Goal: Information Seeking & Learning: Learn about a topic

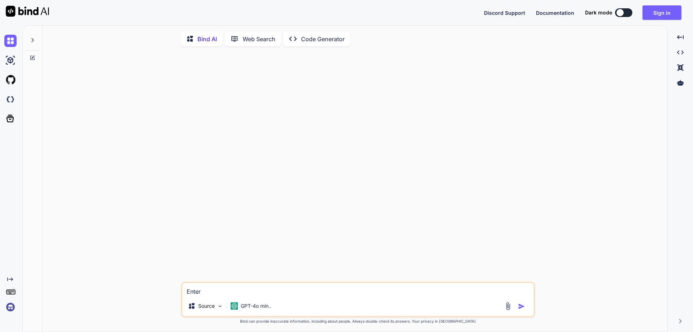
click at [214, 295] on textarea "Enter" at bounding box center [358, 289] width 352 height 13
click at [339, 31] on div "Bind AI Web Search Created with Pixso. Code Generator" at bounding box center [358, 39] width 354 height 21
click at [332, 40] on p "Code Generator" at bounding box center [323, 39] width 44 height 9
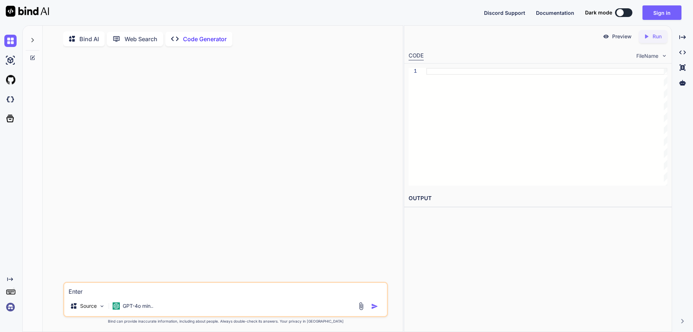
click at [113, 293] on textarea "Enter" at bounding box center [225, 289] width 323 height 13
type textarea "x"
type textarea "H"
type textarea "x"
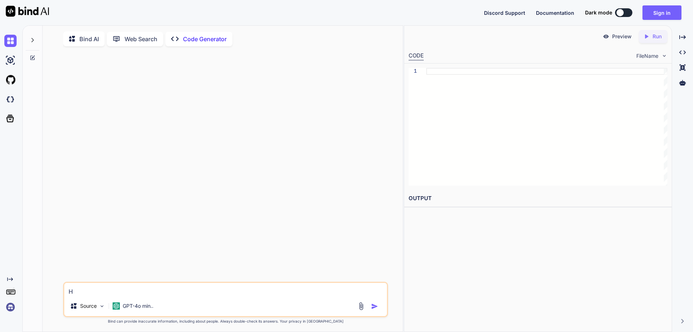
type textarea "Ho"
type textarea "x"
type textarea "How"
type textarea "x"
type textarea "How"
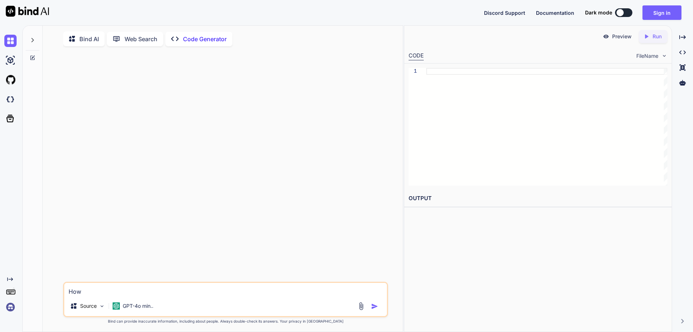
type textarea "x"
type textarea "How t"
type textarea "x"
type textarea "How to"
type textarea "x"
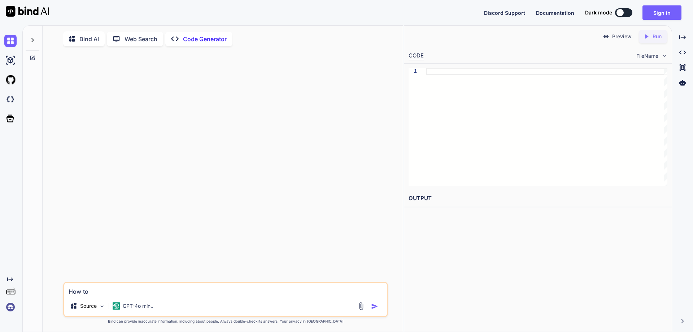
type textarea "How to"
type textarea "x"
type textarea "How to f"
type textarea "x"
type textarea "How to fi"
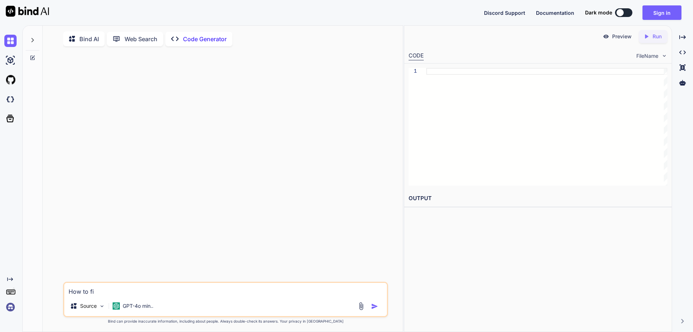
type textarea "x"
type textarea "How to fin"
type textarea "x"
type textarea "How to find"
type textarea "x"
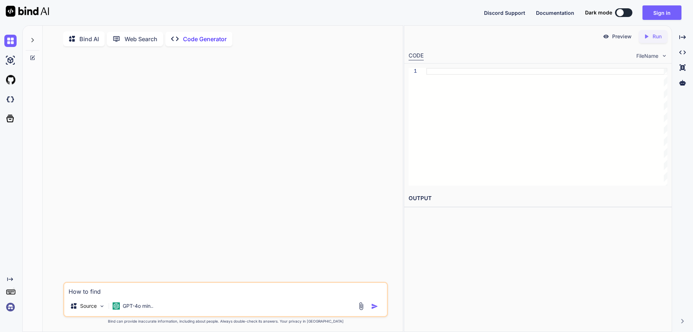
type textarea "How to find"
type textarea "x"
type textarea "How to find t"
type textarea "x"
type textarea "How to find th"
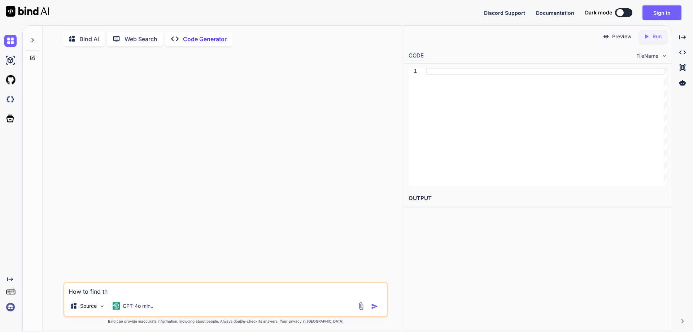
type textarea "x"
type textarea "How to find the"
type textarea "x"
type textarea "How to find the"
type textarea "x"
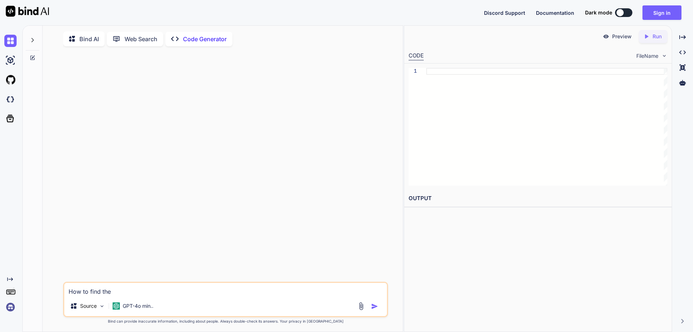
type textarea "How to find the i"
type textarea "x"
type textarea "How to find the in"
type textarea "x"
type textarea "How to find the ind"
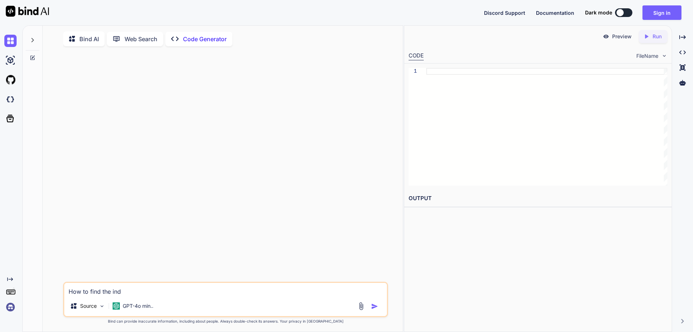
type textarea "x"
type textarea "How to find the [GEOGRAPHIC_DATA]"
type textarea "x"
type textarea "How to find the index"
type textarea "x"
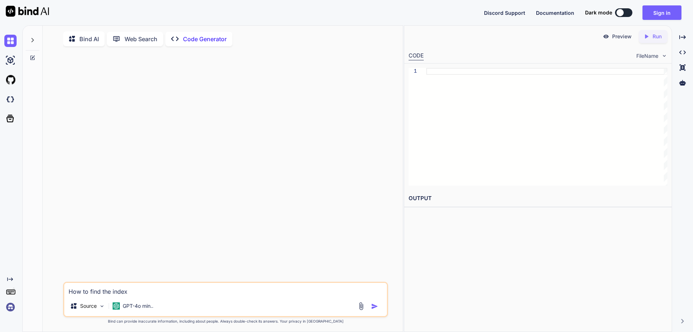
type textarea "How to find the [GEOGRAPHIC_DATA]"
type textarea "x"
type textarea "How to find the ind"
type textarea "x"
type textarea "How to find the in"
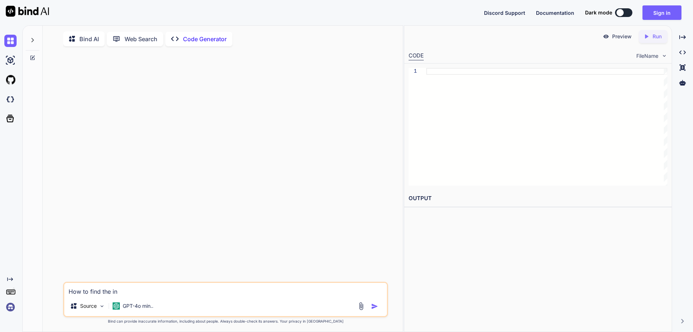
type textarea "x"
type textarea "How to find the i"
type textarea "x"
type textarea "How to find the"
type textarea "x"
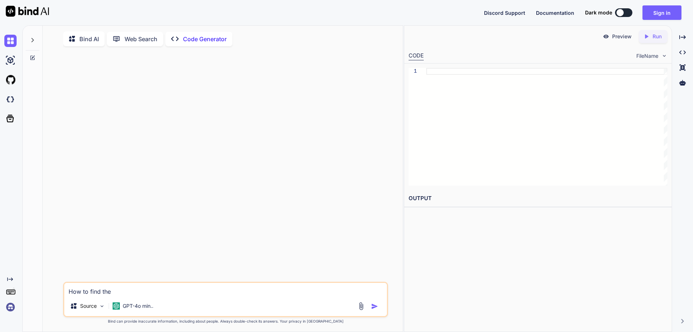
type textarea "How to find the a"
type textarea "x"
type textarea "How to find the ar"
type textarea "x"
type textarea "How to find the arr"
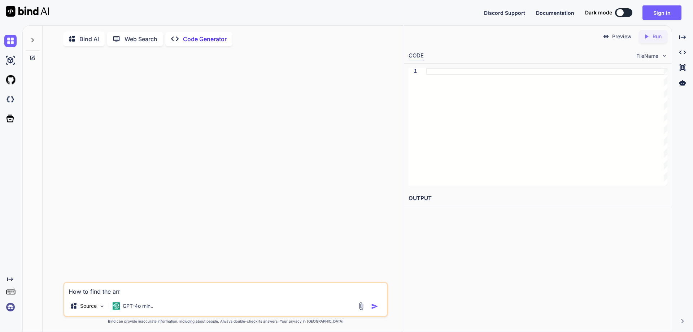
type textarea "x"
type textarea "How to find the ar"
type textarea "x"
type textarea "How to find the a"
type textarea "x"
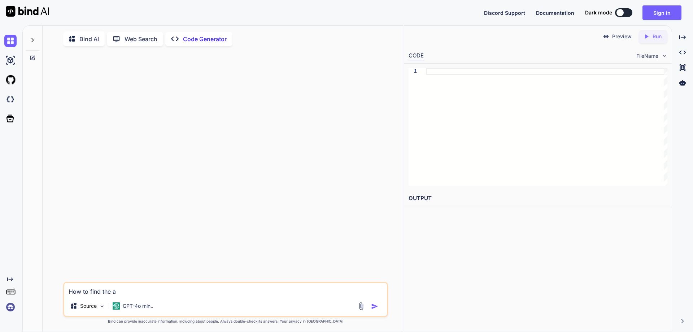
type textarea "How to find the"
type textarea "x"
type textarea "How to find the p"
type textarea "x"
type textarea "How to find the pr"
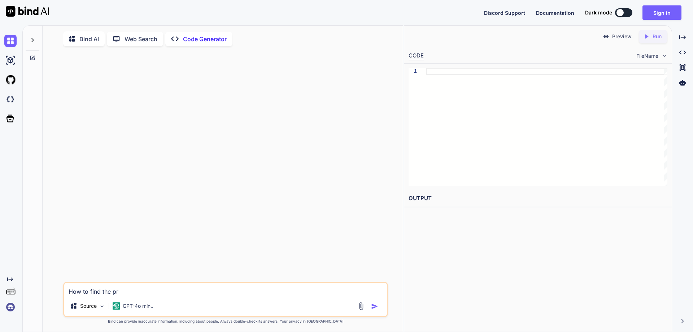
type textarea "x"
type textarea "How to find the pro"
type textarea "x"
type textarea "How to find the prov"
type textarea "x"
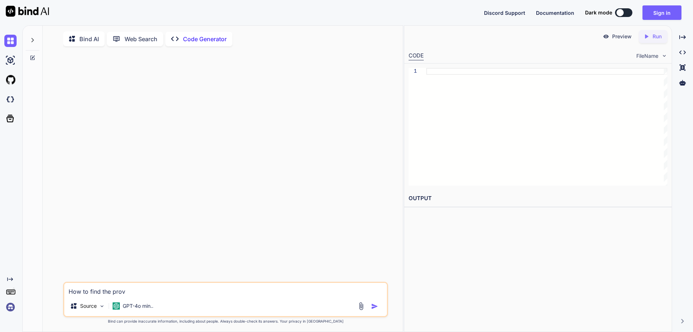
type textarea "How to find the provi"
type textarea "x"
type textarea "How to find the provie"
type textarea "x"
type textarea "How to find the provi"
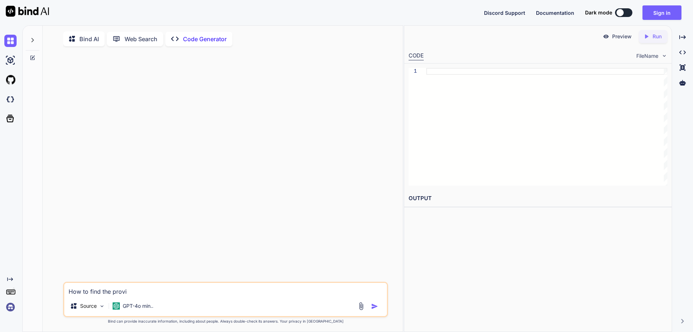
type textarea "x"
type textarea "How to find the provid"
type textarea "x"
type textarea "How to find the provide"
type textarea "x"
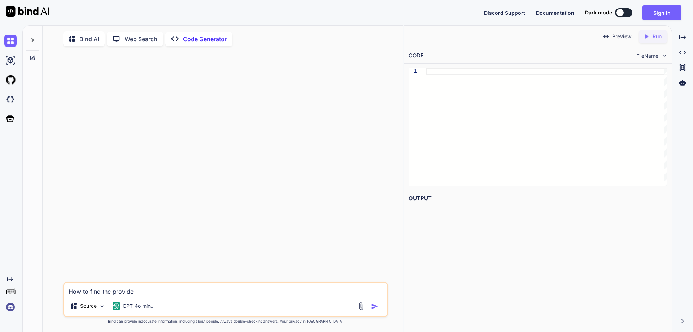
type textarea "How to find the provided"
type textarea "x"
type textarea "How to find the provided"
type textarea "x"
type textarea "How to find the provided a"
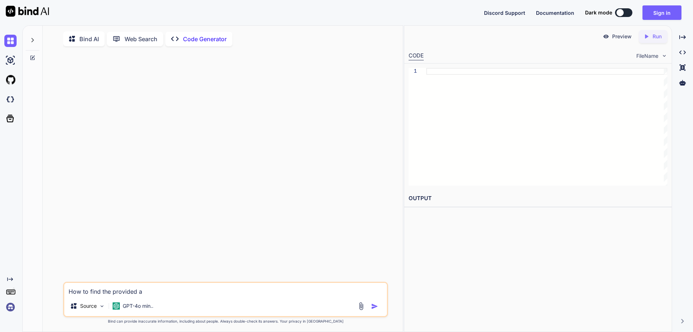
type textarea "x"
type textarea "How to find the provided ar"
type textarea "x"
type textarea "How to find the provided arr"
type textarea "x"
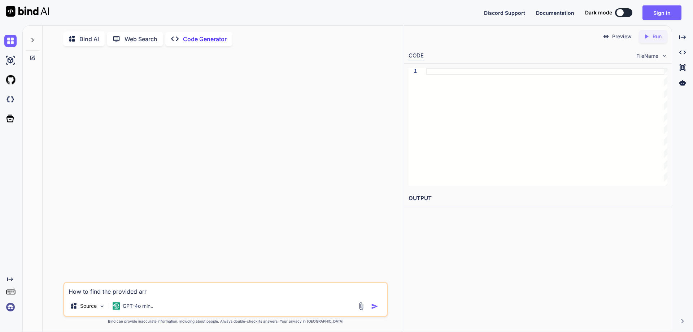
type textarea "How to find the provided arra"
type textarea "x"
type textarea "How to find the provided array"
type textarea "x"
type textarea "How to find the provided array"
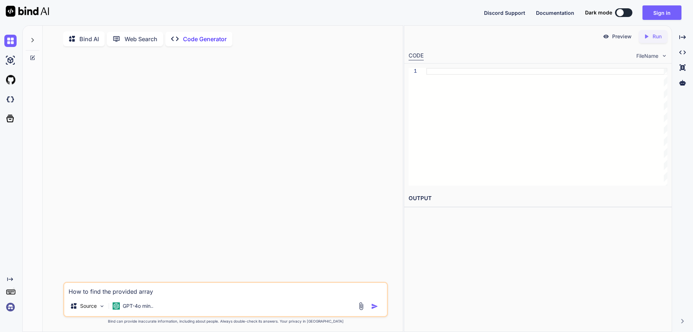
type textarea "x"
type textarea "How to find the provided array i"
type textarea "x"
type textarea "How to find the provided array in"
type textarea "x"
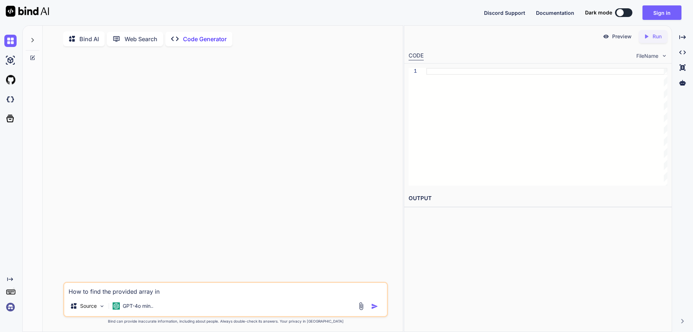
type textarea "How to find the provided array ind"
type textarea "x"
type textarea "How to find the provided array inde"
type textarea "x"
type textarea "How to find the provided array index"
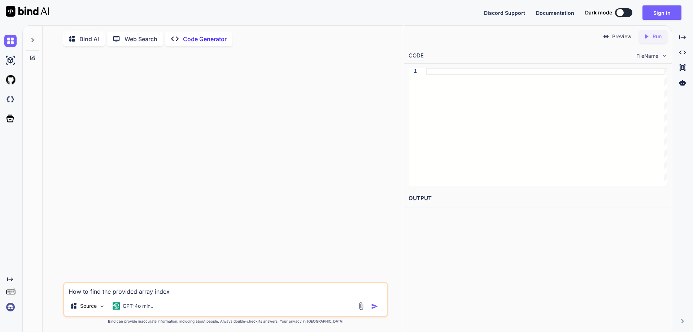
type textarea "x"
type textarea "How to find the provided array index"
type textarea "x"
type textarea "How to find the provided array index a"
type textarea "x"
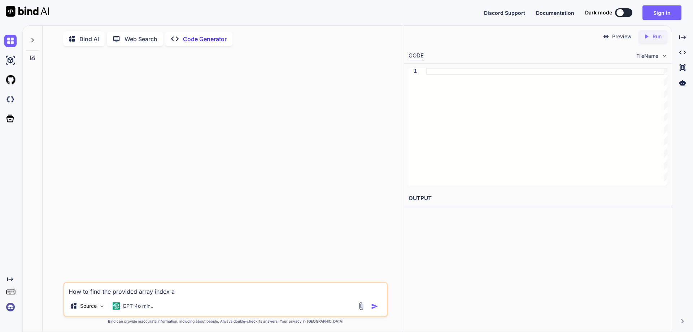
type textarea "How to find the provided array index as"
type textarea "x"
type textarea "How to find the provided array index as"
type textarea "x"
type textarea "How to find the provided array index as"
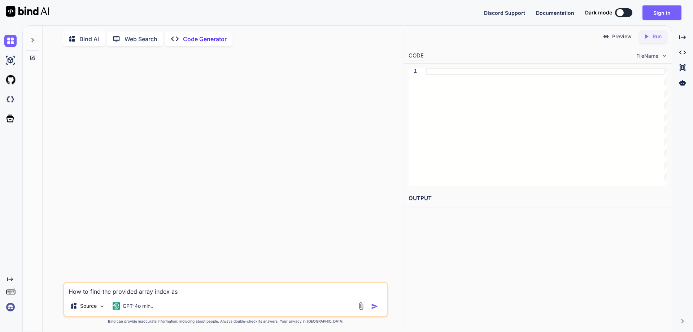
type textarea "x"
type textarea "How to find the provided array index a"
type textarea "x"
type textarea "How to find the provided array index"
type textarea "x"
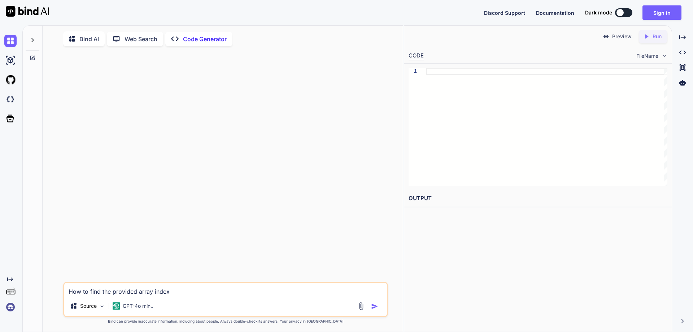
type textarea "How to find the provided array index i"
type textarea "x"
type textarea "How to find the provided array index if"
type textarea "x"
type textarea "How to find the provided array index if"
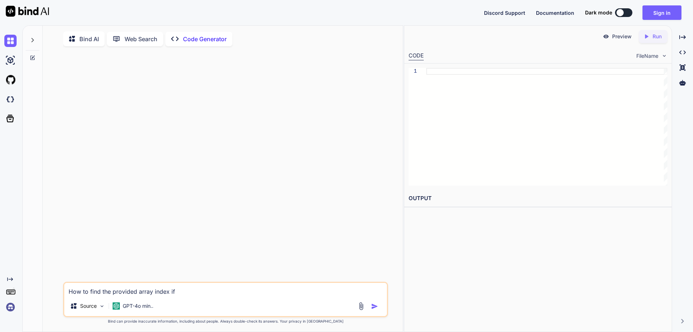
type textarea "x"
type textarea "How to find the provided array index if u"
type textarea "x"
type textarea "How to find the provided array index if us"
type textarea "x"
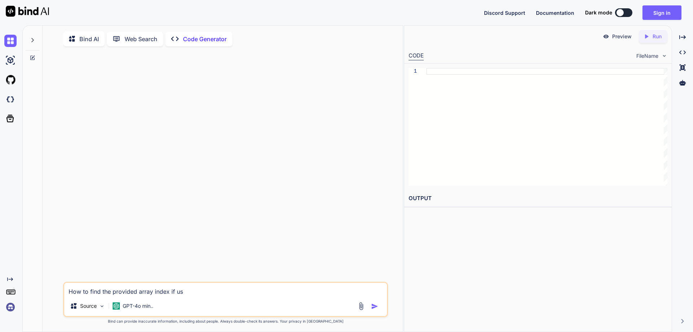
type textarea "How to find the provided array index if use"
type textarea "x"
type textarea "How to find the provided array index if user"
type textarea "x"
type textarea "How to find the provided array index if user"
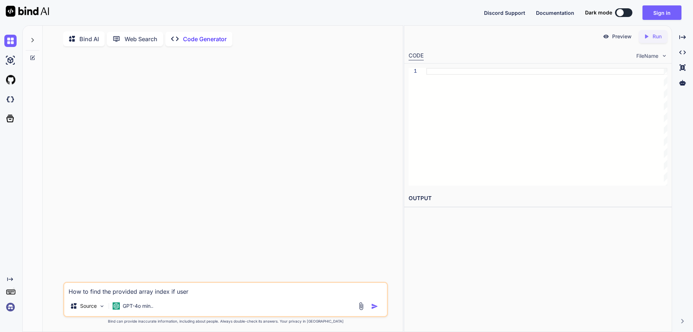
type textarea "x"
type textarea "How to find the provided array index if user i"
type textarea "x"
type textarea "How to find the provided array index if user in"
type textarea "x"
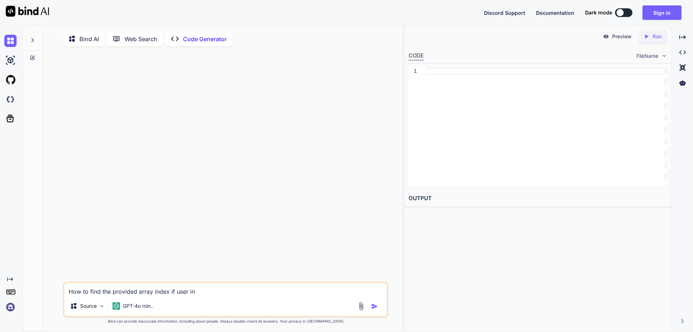
type textarea "How to find the provided array index if user inp"
type textarea "x"
type textarea "How to find the provided array index if user inpu"
type textarea "x"
type textarea "How to find the provided array index if user input"
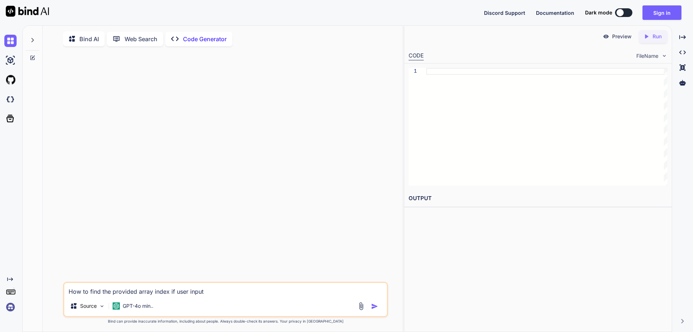
type textarea "x"
type textarea "How to find the provided array index if user input"
type textarea "x"
type textarea "How to find the provided array index if user input t"
type textarea "x"
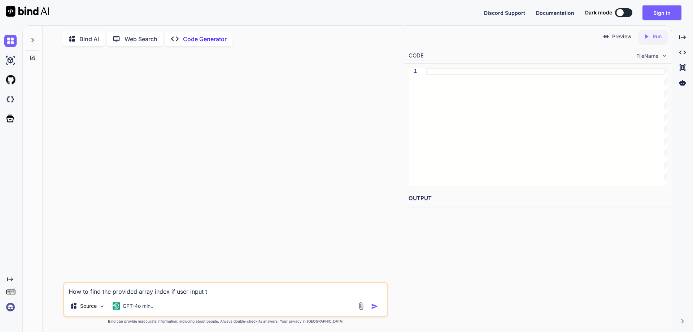
type textarea "How to find the provided array index if user input th"
type textarea "x"
type textarea "How to find the provided array index if user input the"
type textarea "x"
type textarea "How to find the provided array index if user input the"
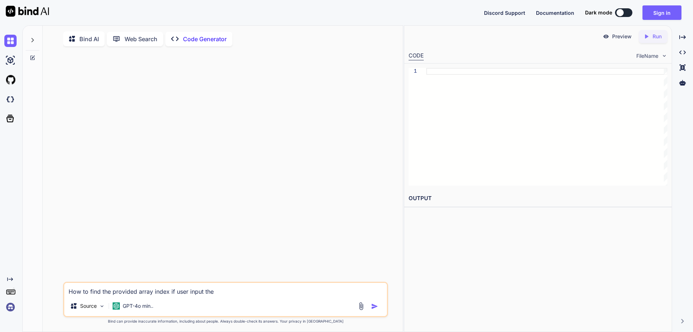
type textarea "x"
type textarea "How to find the provided array index if user input the d"
type textarea "x"
type textarea "How to find the provided array index if user input the da"
type textarea "x"
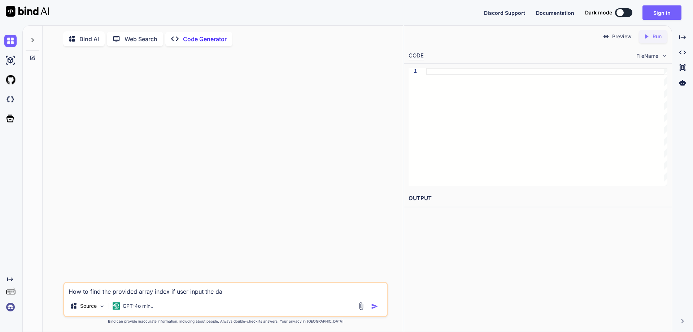
type textarea "How to find the provided array index if user input the dat"
type textarea "x"
type textarea "How to find the provided array index if user input the data"
type textarea "x"
click at [227, 290] on textarea "How to find the provided array index if user input the data" at bounding box center [225, 289] width 323 height 13
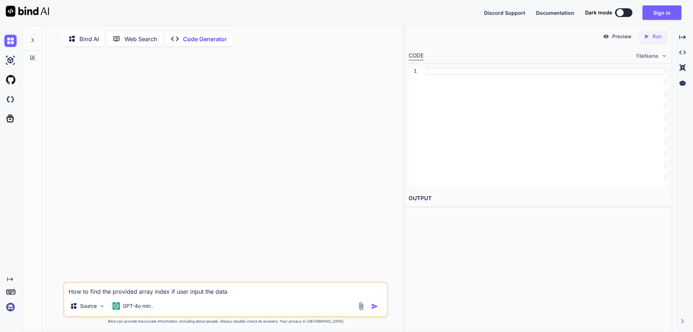
type textarea "How to find the provided array index if user input the data"
click at [373, 307] on img "button" at bounding box center [374, 305] width 7 height 7
type textarea "x"
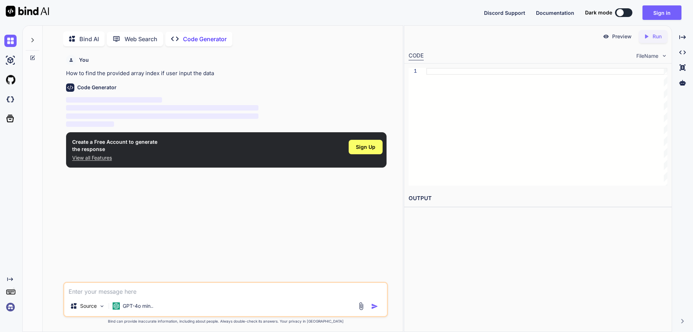
scroll to position [3, 0]
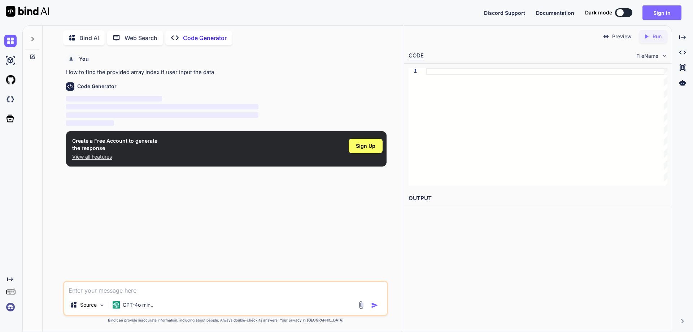
click at [661, 13] on button "Sign in" at bounding box center [662, 12] width 39 height 14
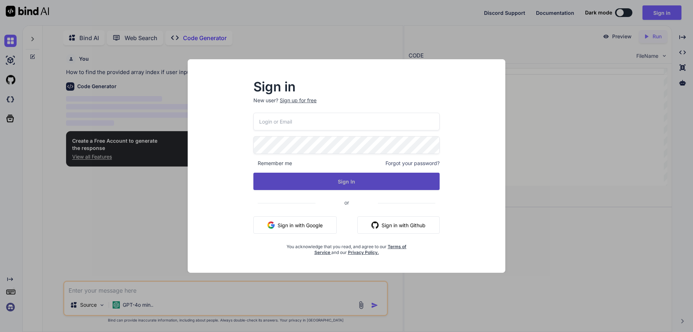
type input "[EMAIL_ADDRESS][DOMAIN_NAME]"
click at [327, 180] on button "Sign In" at bounding box center [346, 181] width 186 height 17
click at [353, 181] on button "Sign In" at bounding box center [346, 181] width 186 height 17
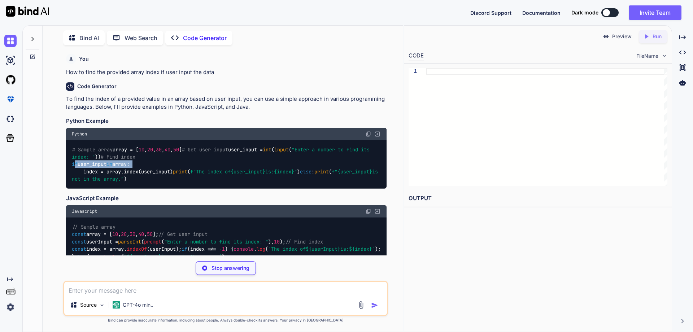
type textarea "x"
type textarea "else: print(f"{user_input} is not in the array.")"
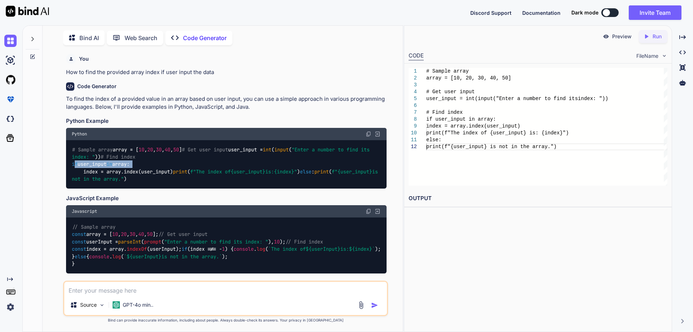
drag, startPoint x: 74, startPoint y: 201, endPoint x: 149, endPoint y: 202, distance: 74.4
click at [149, 188] on div "# Sample array array = [ 10 , 20 , 30 , 40 , 50 ] # Get user input user_input =…" at bounding box center [226, 164] width 321 height 48
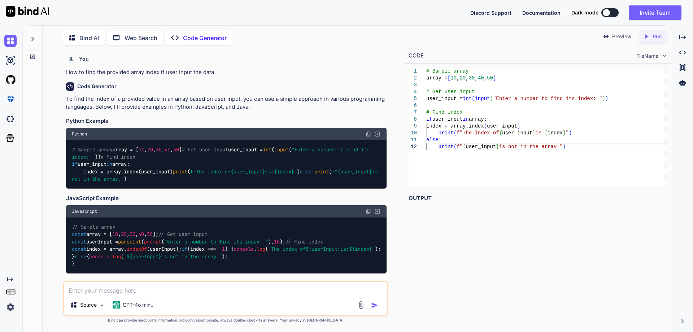
click at [156, 188] on div "# Sample array array = [ 10 , 20 , 30 , 40 , 50 ] # Get user input user_input =…" at bounding box center [226, 164] width 321 height 48
drag, startPoint x: 219, startPoint y: 74, endPoint x: 66, endPoint y: 72, distance: 153.8
click at [66, 72] on p "How to find the provided array index if user input the data" at bounding box center [226, 72] width 321 height 8
copy p "How to find the provided array index if user input the data"
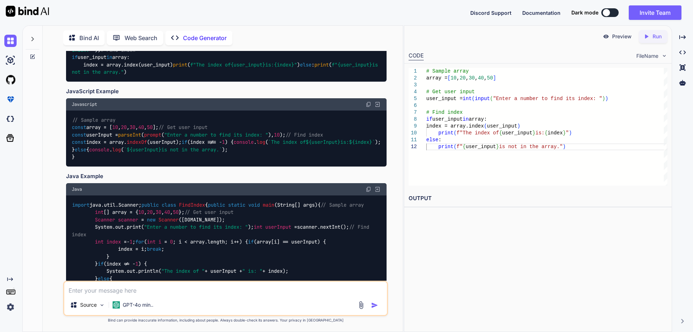
scroll to position [144, 0]
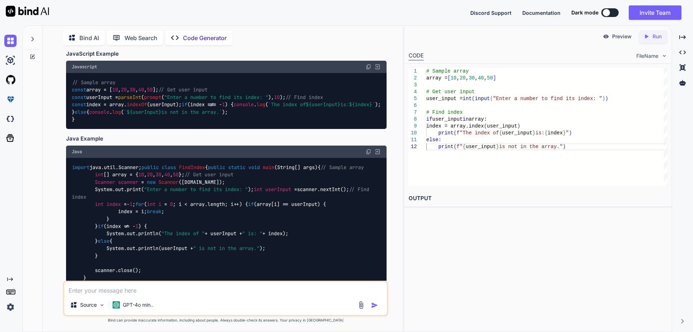
click at [97, 289] on textarea at bounding box center [225, 288] width 323 height 13
paste textarea "How to find the provided array index if user input the data"
type textarea "x"
type textarea "How to find the provided array index if user input the data"
type textarea "x"
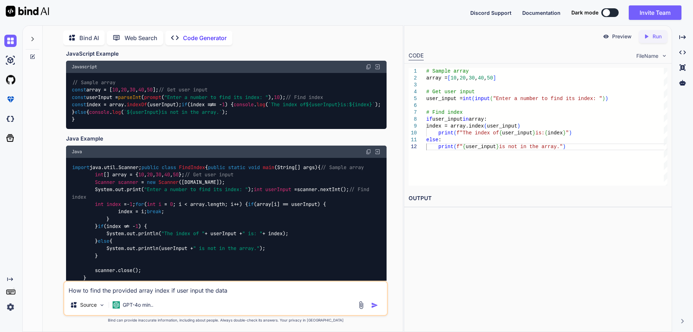
type textarea "How to find the provided array index if user input the data"
type textarea "x"
type textarea "How to find the provided array index if user input the data i"
type textarea "x"
type textarea "How to find the provided array index if user input the data in"
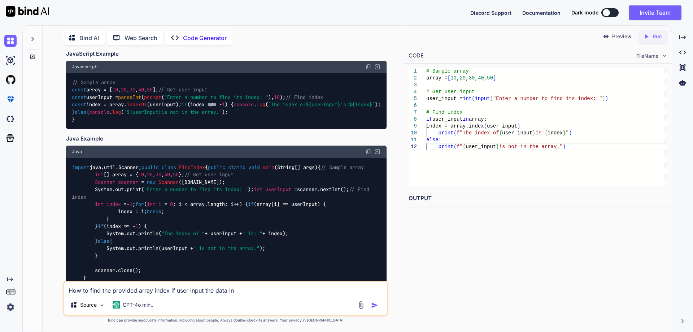
type textarea "x"
type textarea "How to find the provided array index if user input the data in"
type textarea "x"
type textarea "How to find the provided array index if user input the data in j"
type textarea "x"
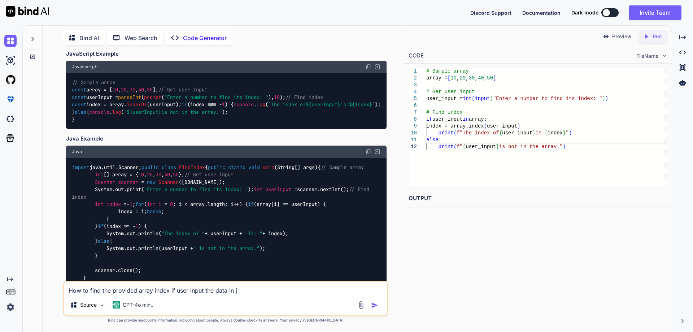
type textarea "How to find the provided array index if user input the data in ja"
type textarea "x"
type textarea "How to find the provided array index if user input the data in [GEOGRAPHIC_DATA]"
type textarea "x"
type textarea "How to find the provided array index if user input the data in [GEOGRAPHIC_DATA]"
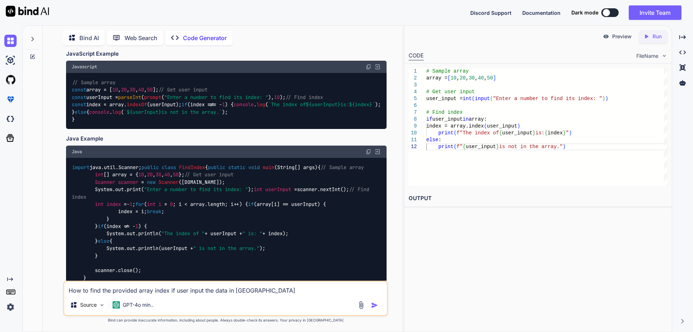
type textarea "x"
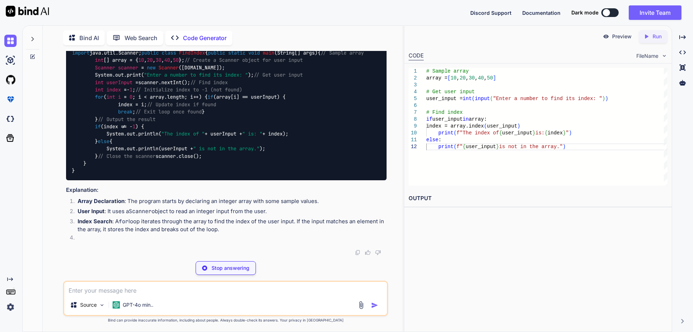
scroll to position [750, 0]
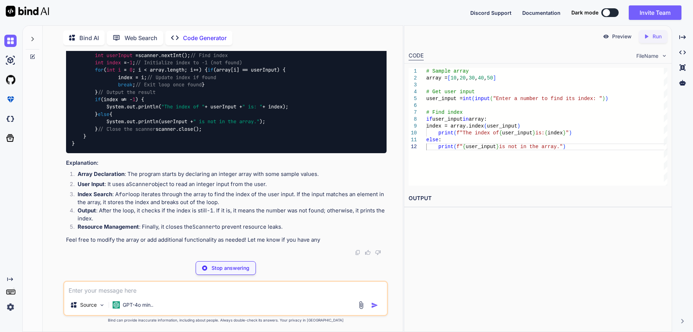
type textarea "x"
type textarea "// Close the scanner scanner.close(); } }"
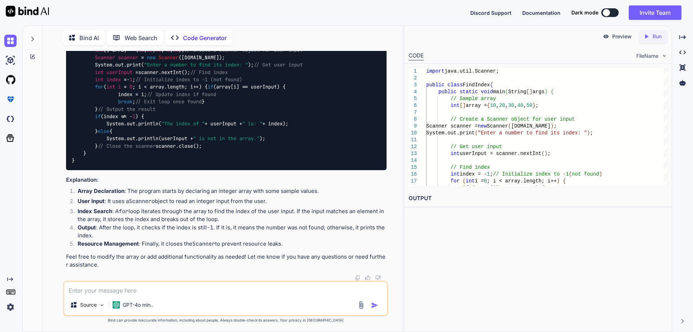
click at [369, 30] on img at bounding box center [369, 27] width 6 height 6
click at [120, 288] on textarea at bounding box center [225, 288] width 323 height 13
type textarea "x"
type textarea "H"
